Goal: Task Accomplishment & Management: Use online tool/utility

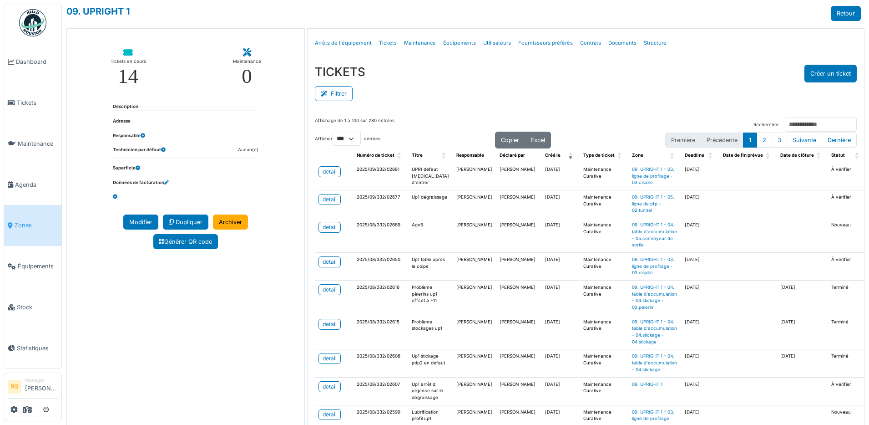
select select "***"
click at [30, 102] on span "Tickets" at bounding box center [37, 102] width 41 height 9
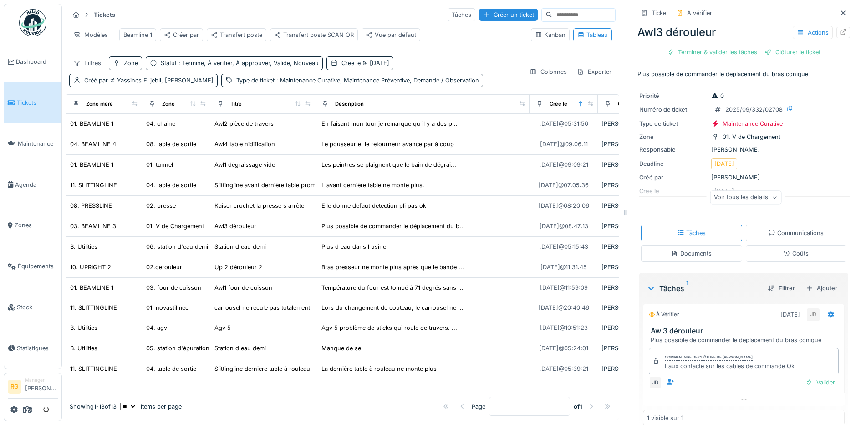
scroll to position [14, 0]
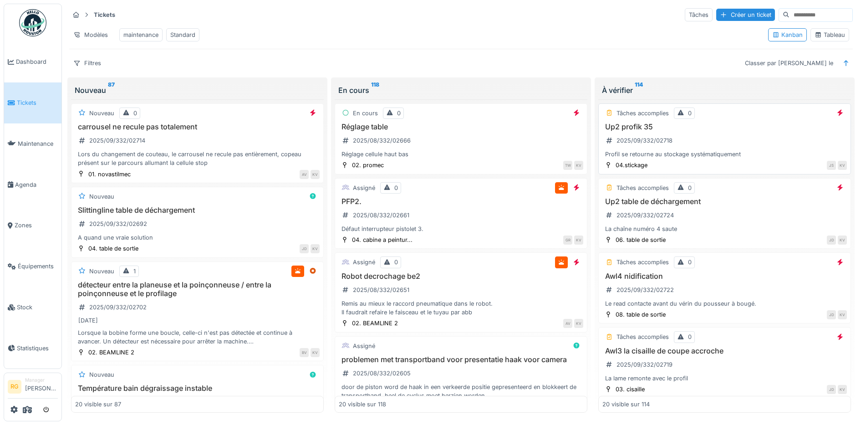
click at [714, 145] on div "Up2 profik 35 2025/09/332/02718 Profil se retourne au stockage systématiquement" at bounding box center [724, 140] width 244 height 36
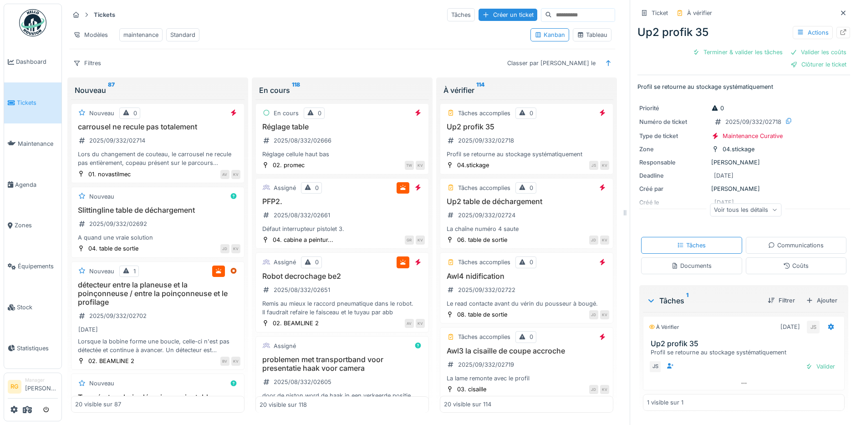
scroll to position [9, 0]
click at [689, 261] on div "Documents" at bounding box center [691, 265] width 41 height 9
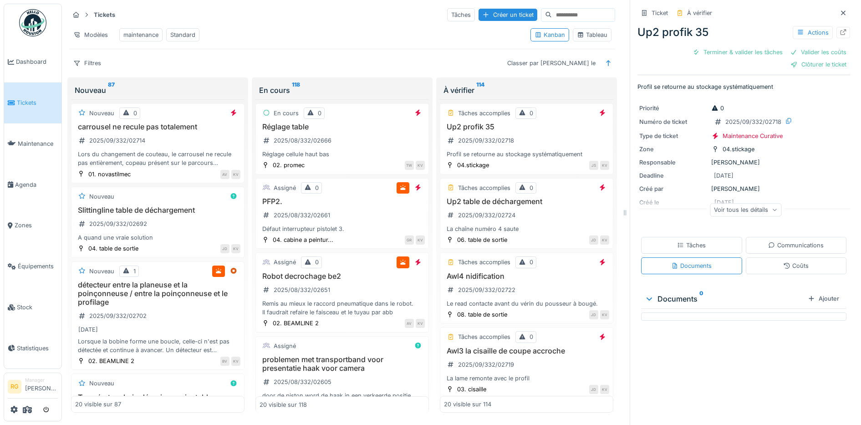
click at [688, 241] on div "Tâches" at bounding box center [691, 245] width 29 height 9
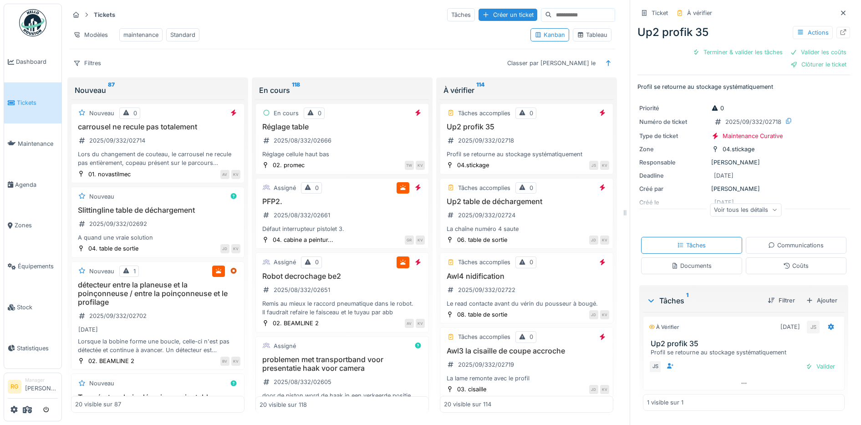
click at [771, 208] on icon at bounding box center [773, 210] width 5 height 5
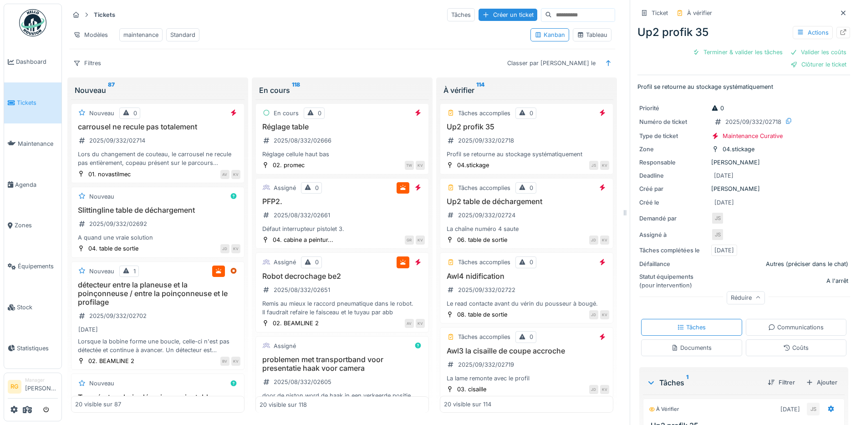
click at [796, 159] on div "Priorité 0 Numéro de ticket 2025/09/332/02718 Type de ticket Maintenance Curati…" at bounding box center [743, 202] width 213 height 209
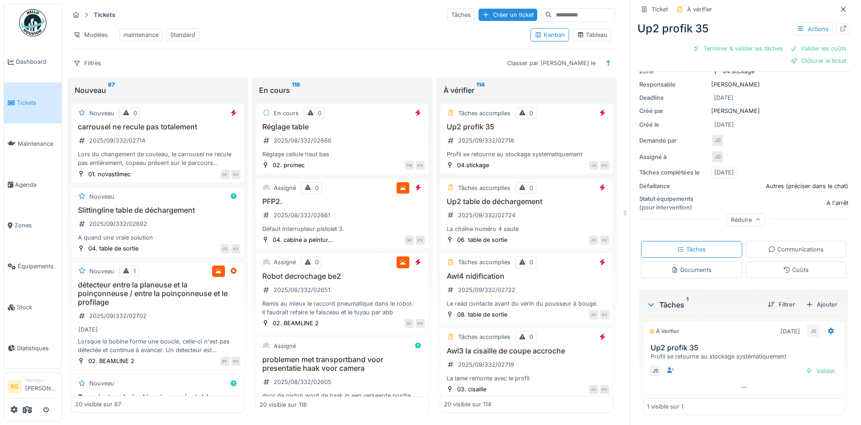
scroll to position [79, 0]
click at [529, 213] on div "Up2 table de déchargement 2025/09/332/02724 La chaîne numéro 4 saute" at bounding box center [526, 215] width 165 height 36
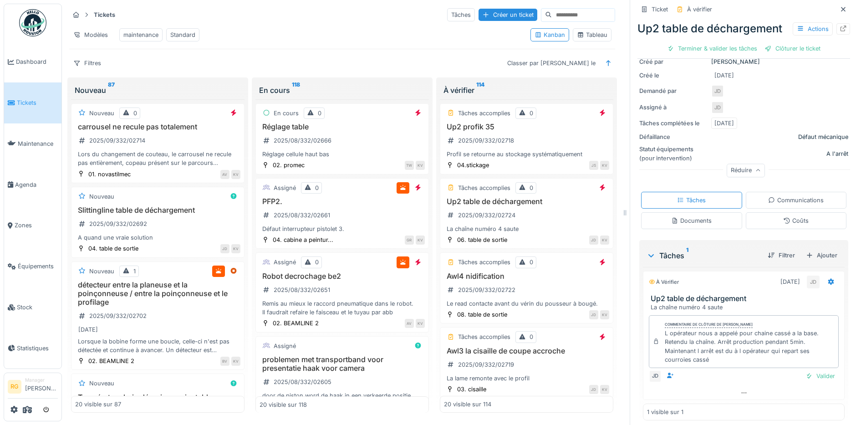
scroll to position [137, 0]
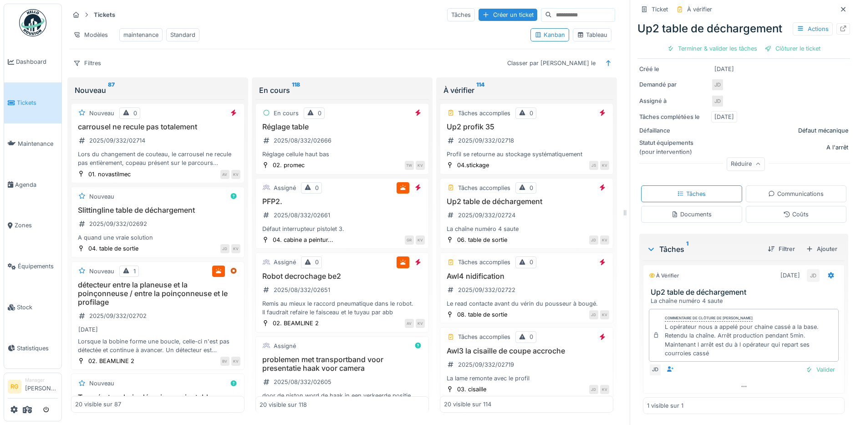
click at [680, 210] on div "Documents" at bounding box center [691, 214] width 41 height 9
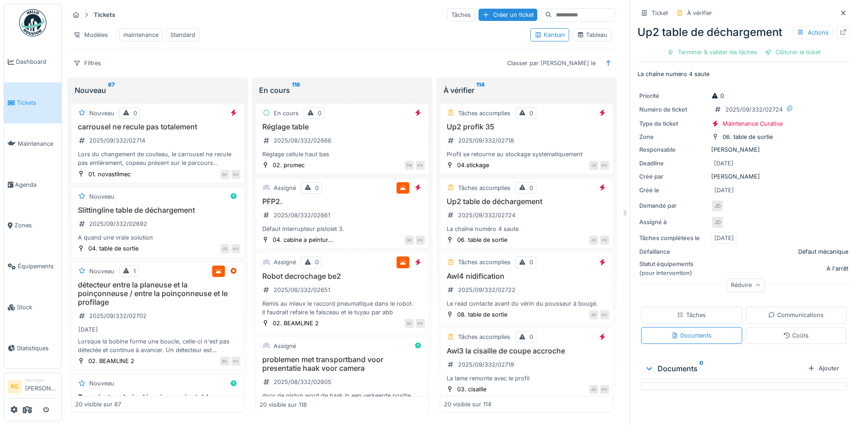
scroll to position [0, 0]
click at [677, 319] on div "Tâches" at bounding box center [691, 314] width 29 height 9
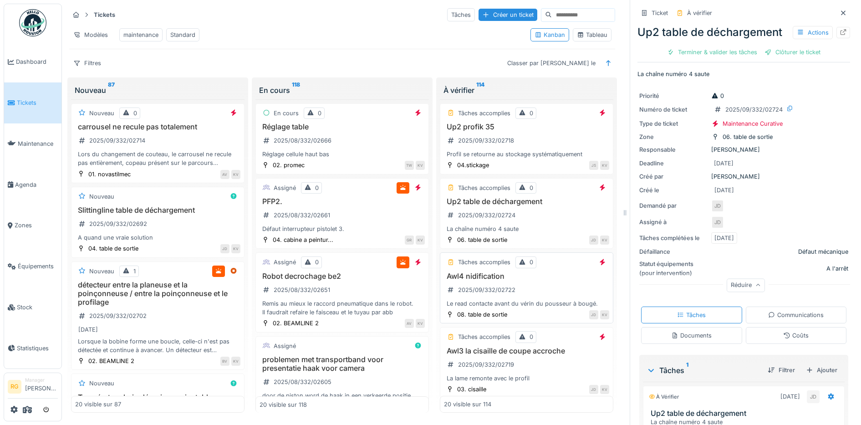
click at [525, 285] on div "Awl4 nidification 2025/09/332/02722 Le read contacte avant du vérin du pousseur…" at bounding box center [526, 290] width 165 height 36
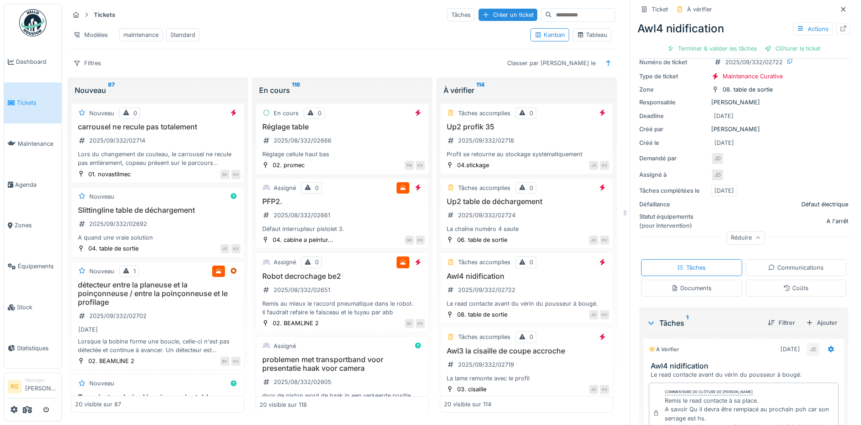
scroll to position [171, 0]
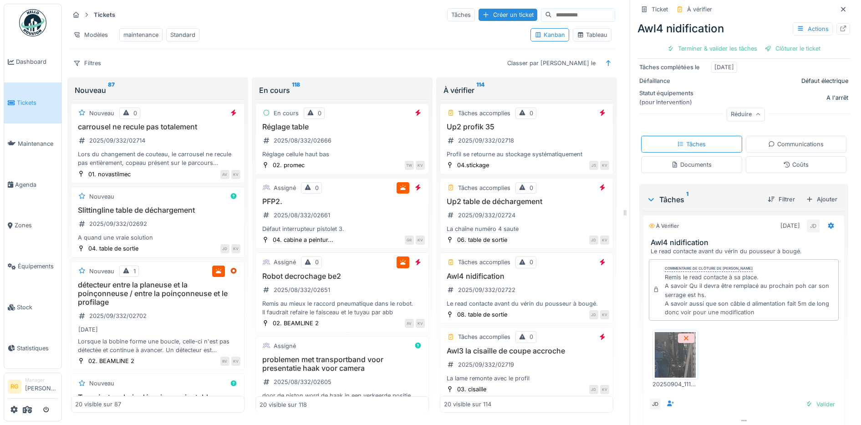
click at [676, 354] on img at bounding box center [674, 355] width 41 height 46
click at [696, 160] on div "Documents" at bounding box center [691, 164] width 41 height 9
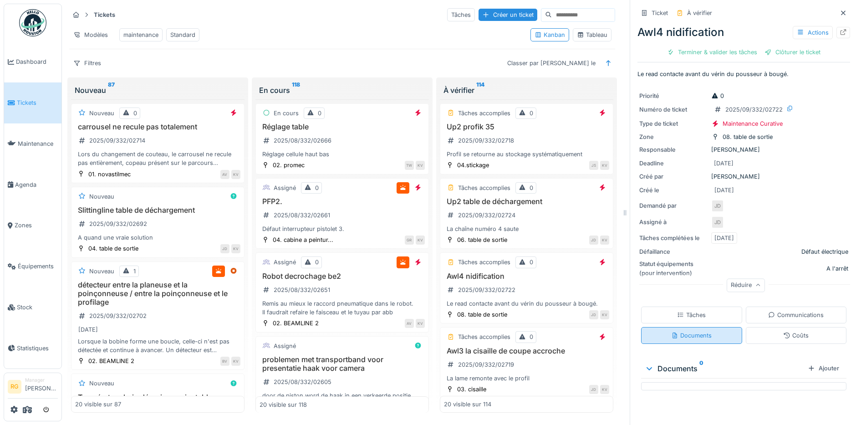
scroll to position [0, 0]
click at [678, 312] on icon at bounding box center [680, 314] width 5 height 5
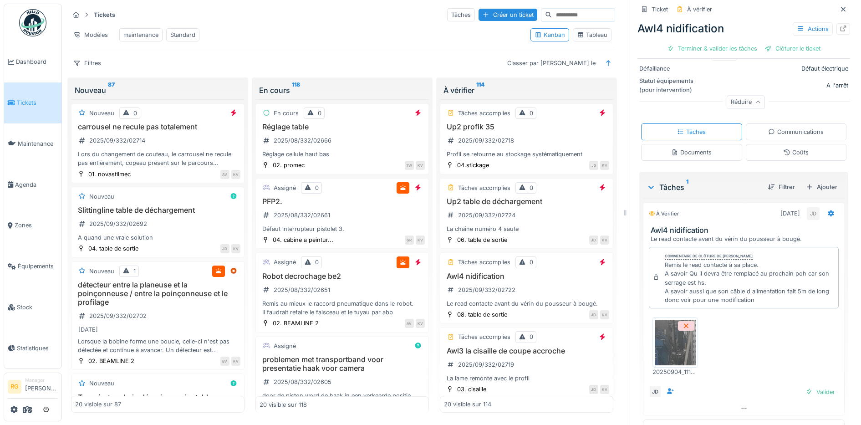
scroll to position [205, 0]
